Goal: Information Seeking & Learning: Find specific fact

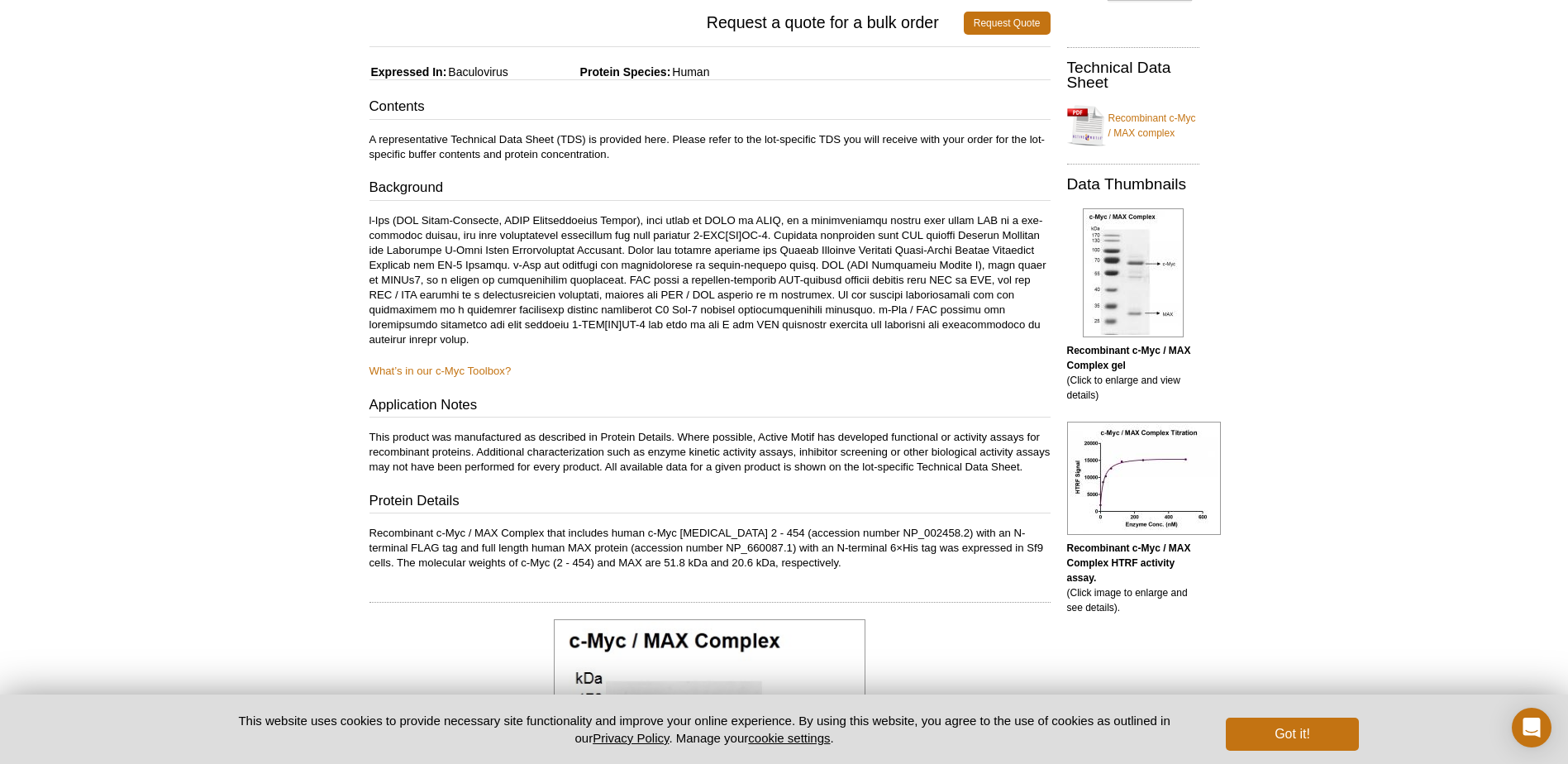
scroll to position [217, 0]
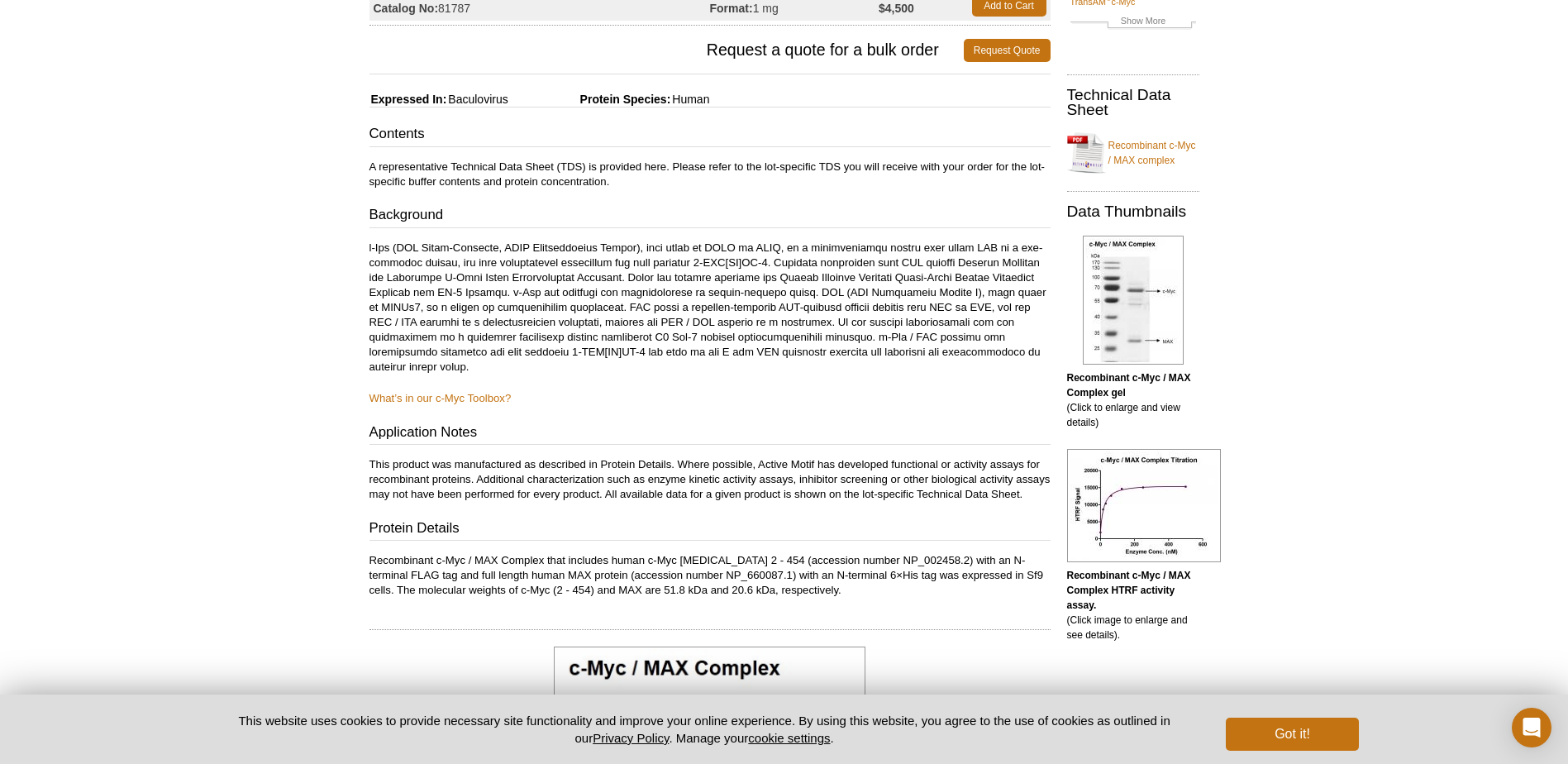
click at [1129, 633] on p "Recombinant c-Myc / MAX Complex HTRF activity assay. (Click image to enlarge an…" at bounding box center [1132, 605] width 133 height 74
click at [1143, 141] on link "Recombinant c-Myc / MAX complex" at bounding box center [1132, 152] width 133 height 50
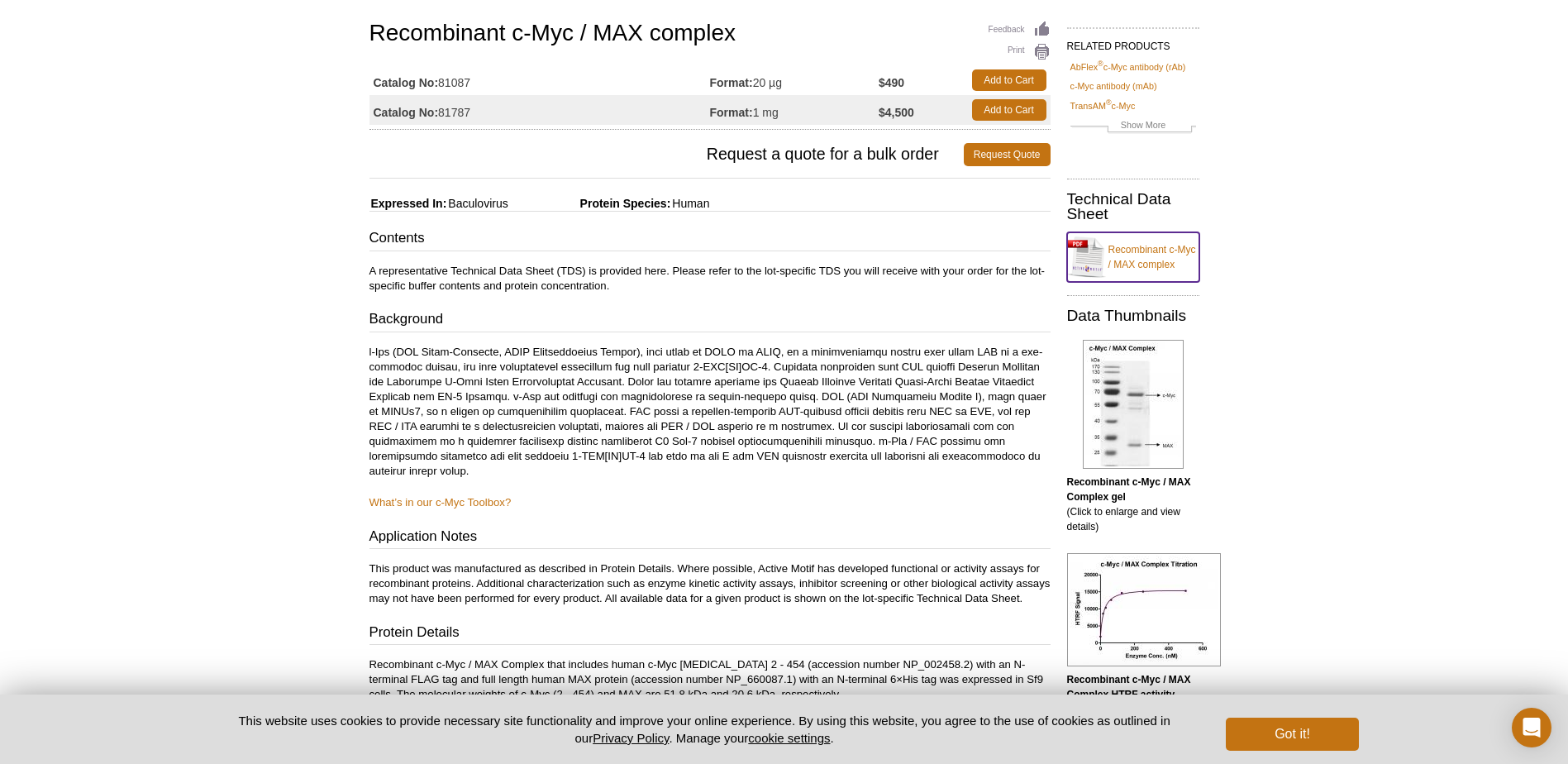
scroll to position [0, 0]
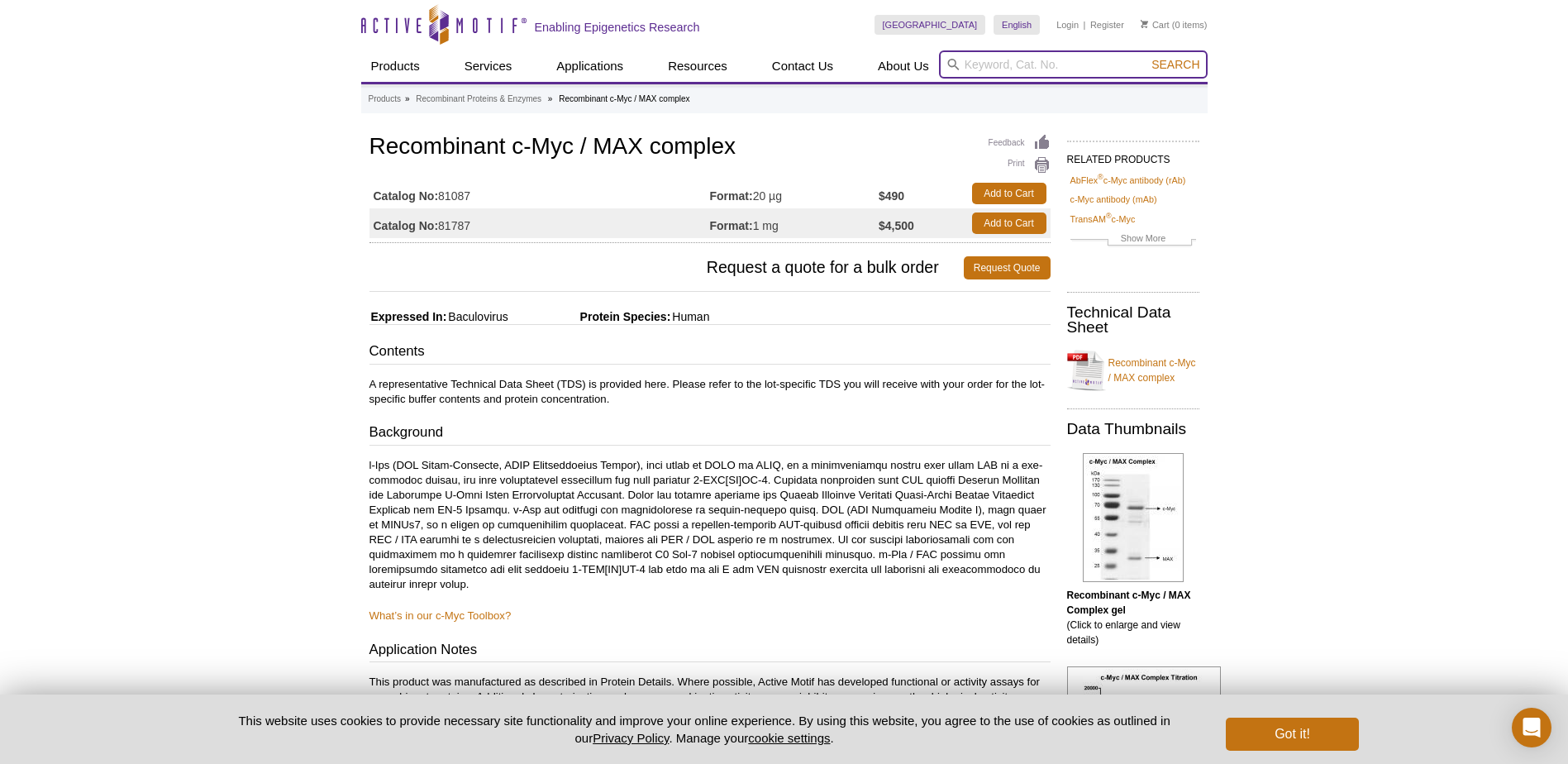
click at [983, 62] on input "search" at bounding box center [1073, 64] width 269 height 28
paste input "SA-XL665"
type input "SA-XL665"
click at [1146, 57] on button "Search" at bounding box center [1175, 64] width 58 height 14
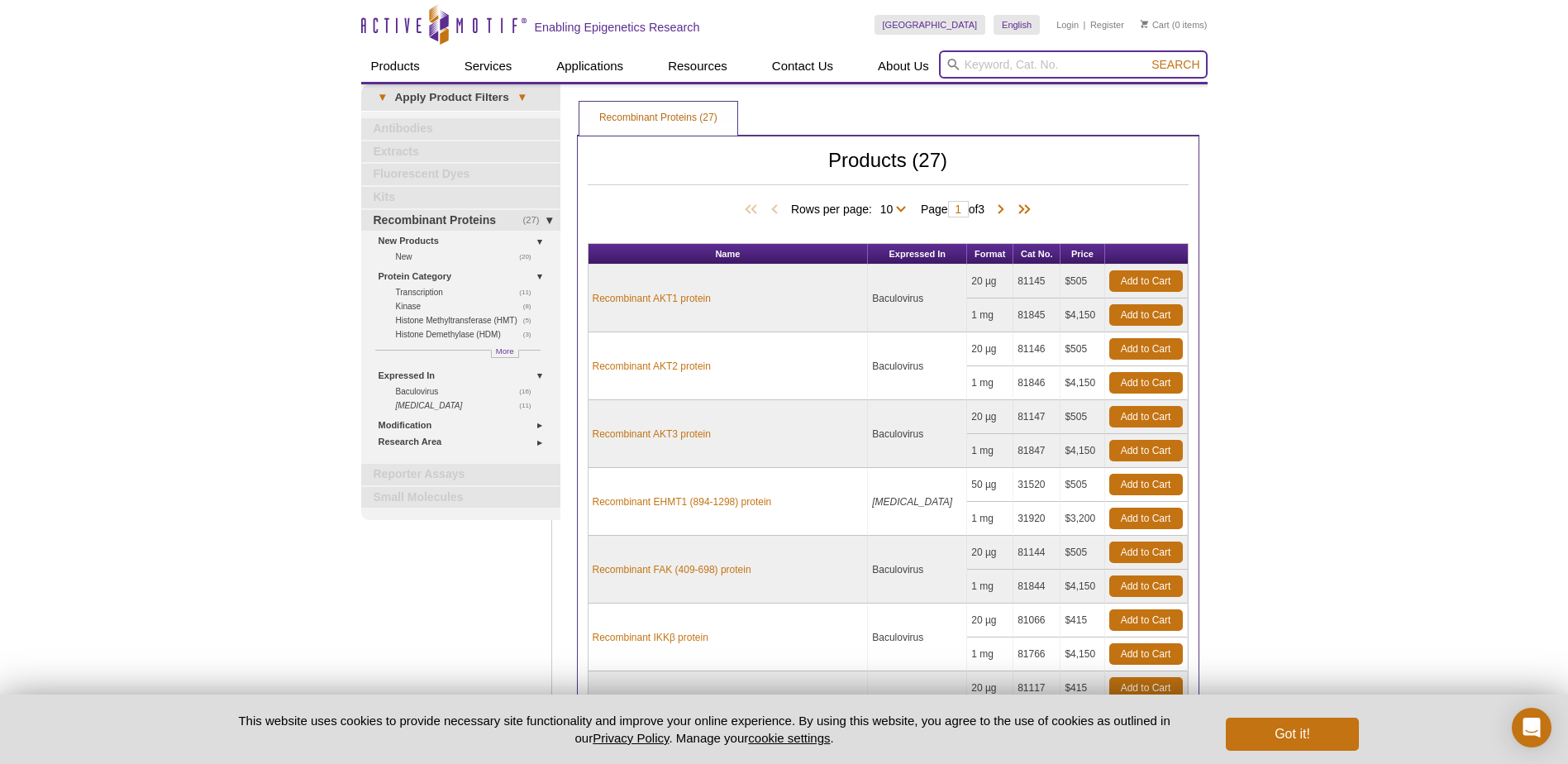
click at [976, 60] on input "search" at bounding box center [1073, 64] width 269 height 28
paste input "SA-XL665"
type input "SA-XL665"
click at [1146, 57] on button "Search" at bounding box center [1175, 64] width 58 height 14
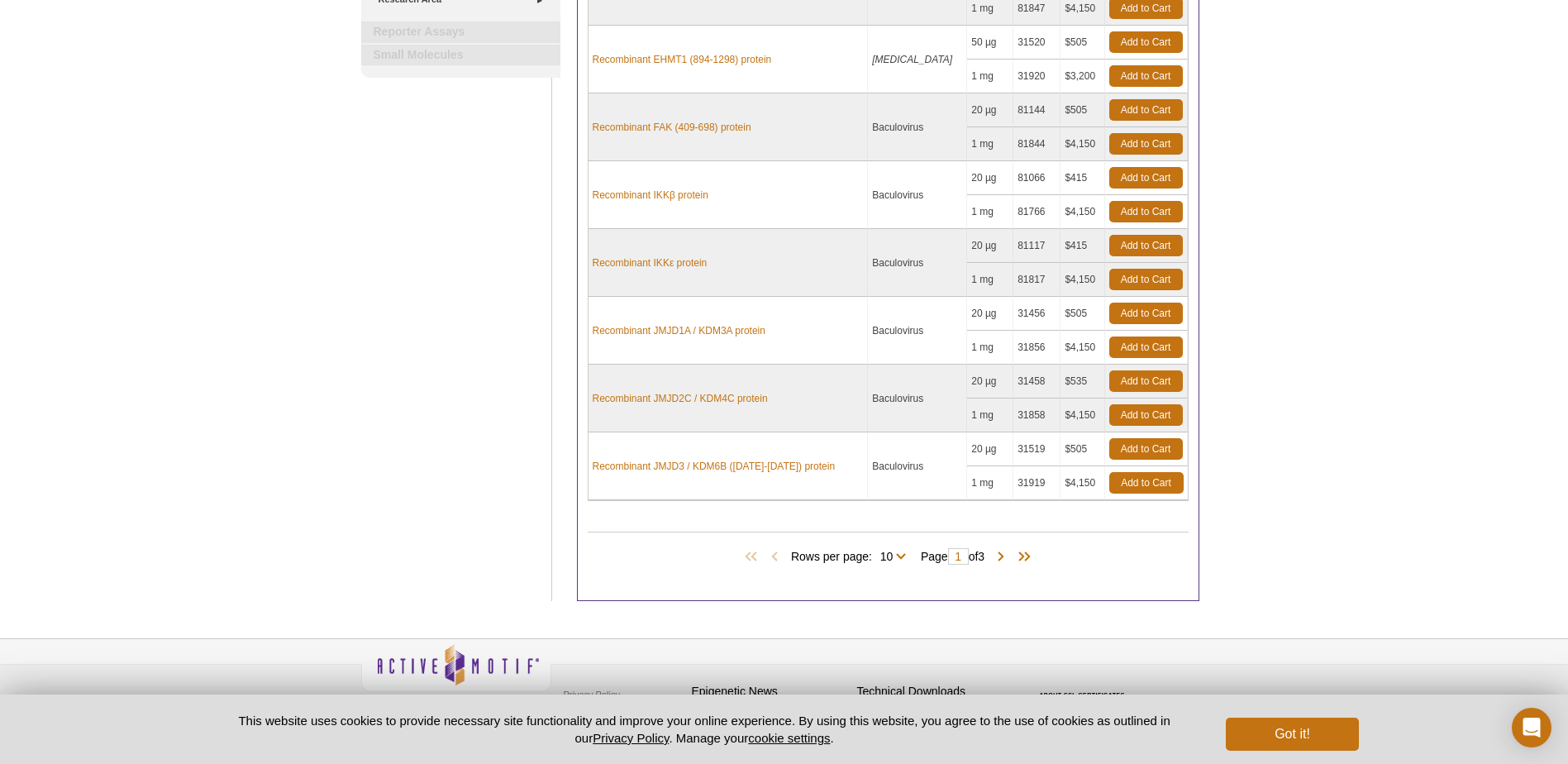
scroll to position [462, 0]
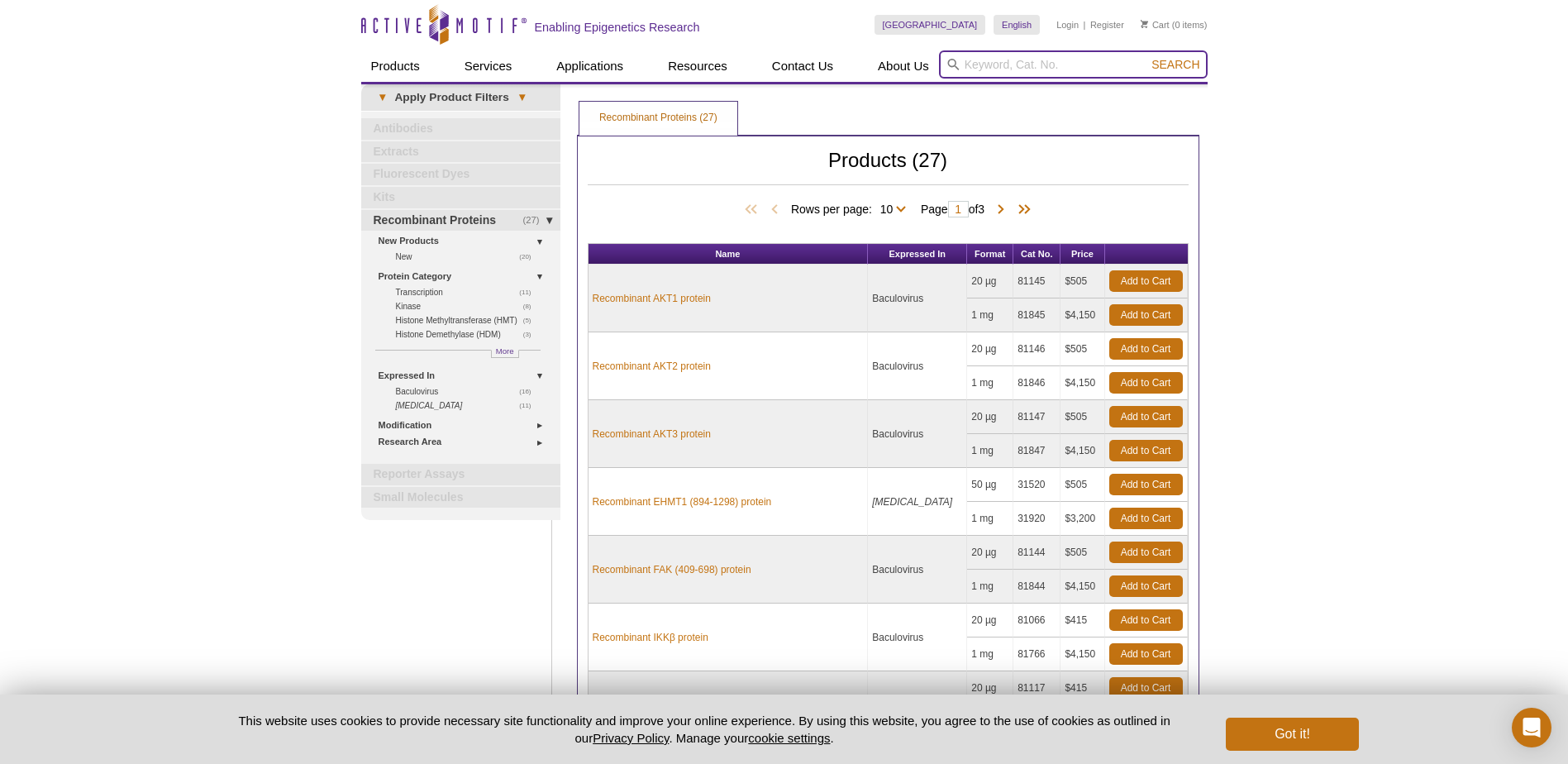
click at [1004, 58] on input "search" at bounding box center [1073, 64] width 269 height 28
